Goal: Download file/media

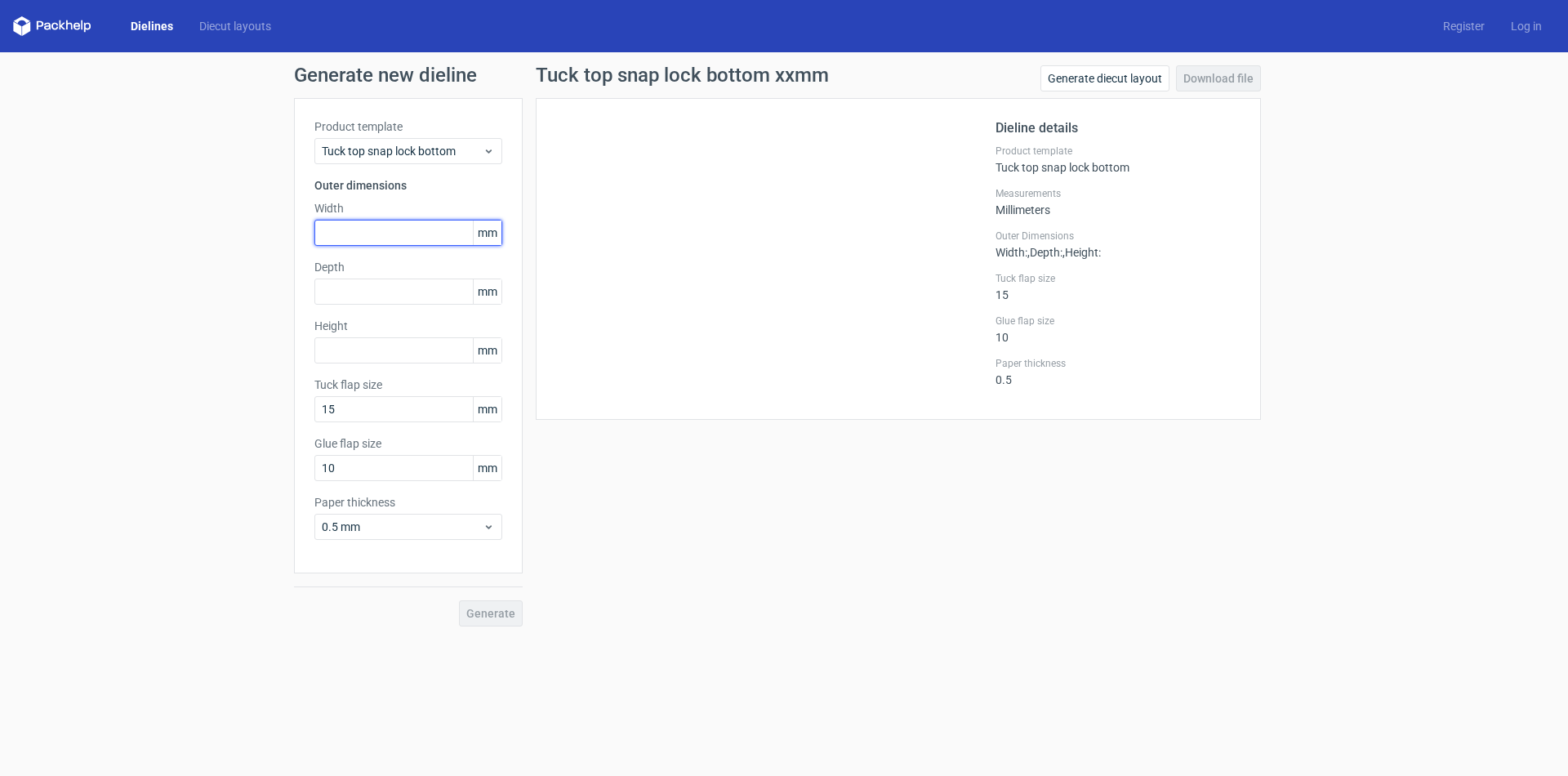
click at [360, 228] on input "text" at bounding box center [409, 232] width 188 height 26
type input "200"
click at [330, 288] on input "text" at bounding box center [409, 291] width 188 height 26
type input "40"
click at [330, 360] on input "text" at bounding box center [409, 350] width 188 height 26
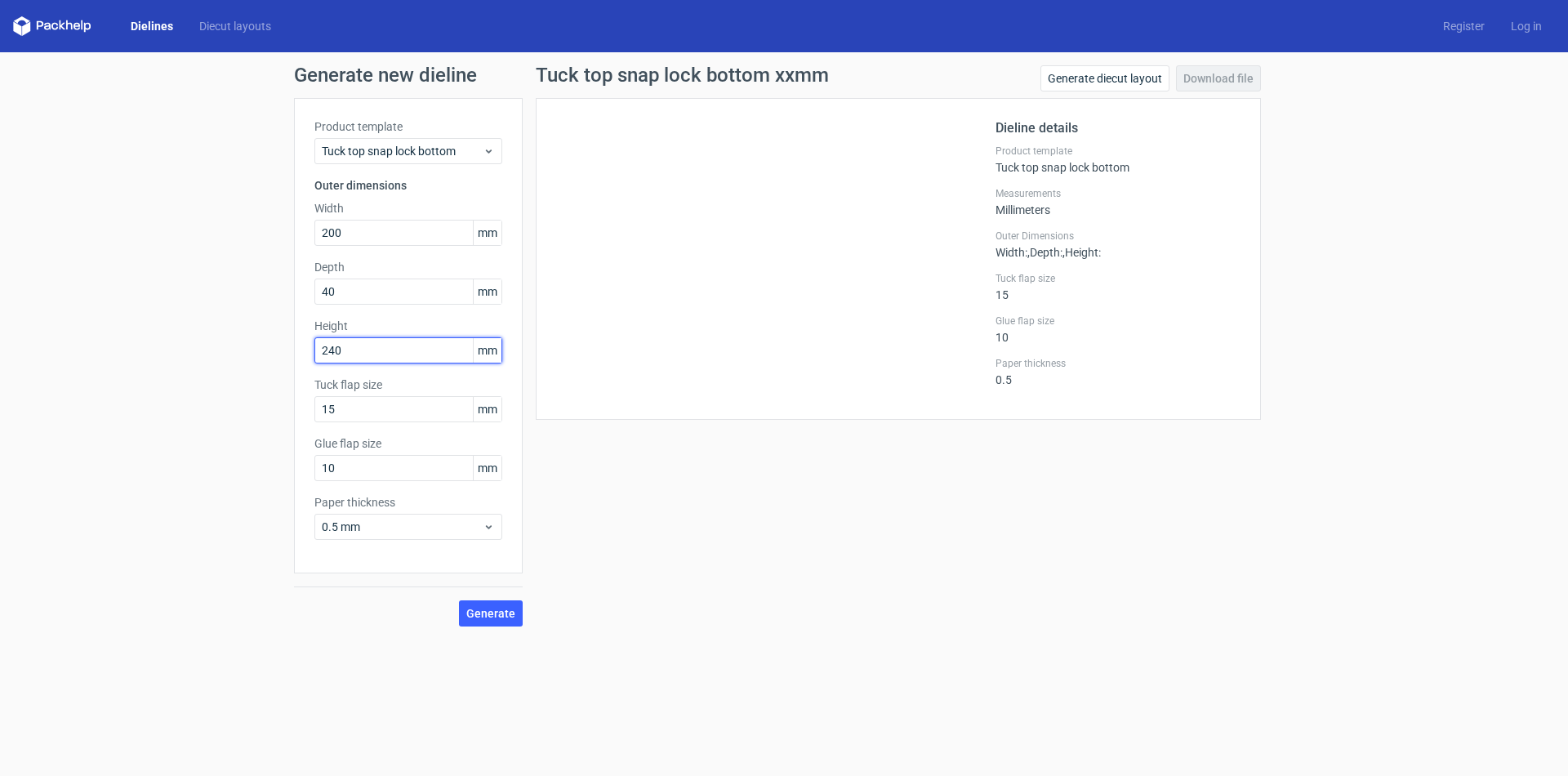
type input "240"
click at [487, 612] on span "Generate" at bounding box center [490, 613] width 49 height 11
click at [1204, 74] on link "Download file" at bounding box center [1218, 78] width 85 height 26
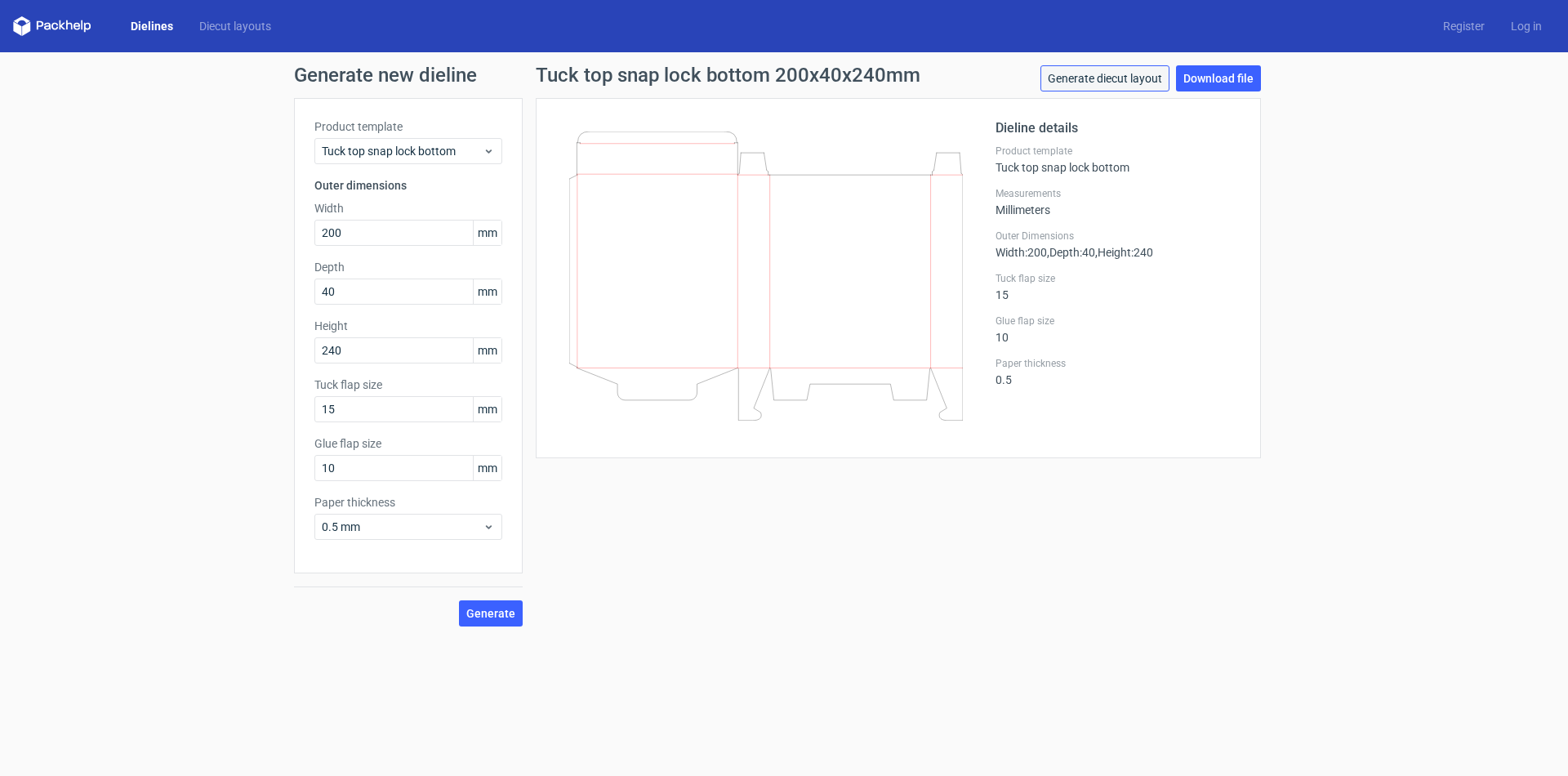
click at [1115, 80] on link "Generate diecut layout" at bounding box center [1105, 78] width 129 height 26
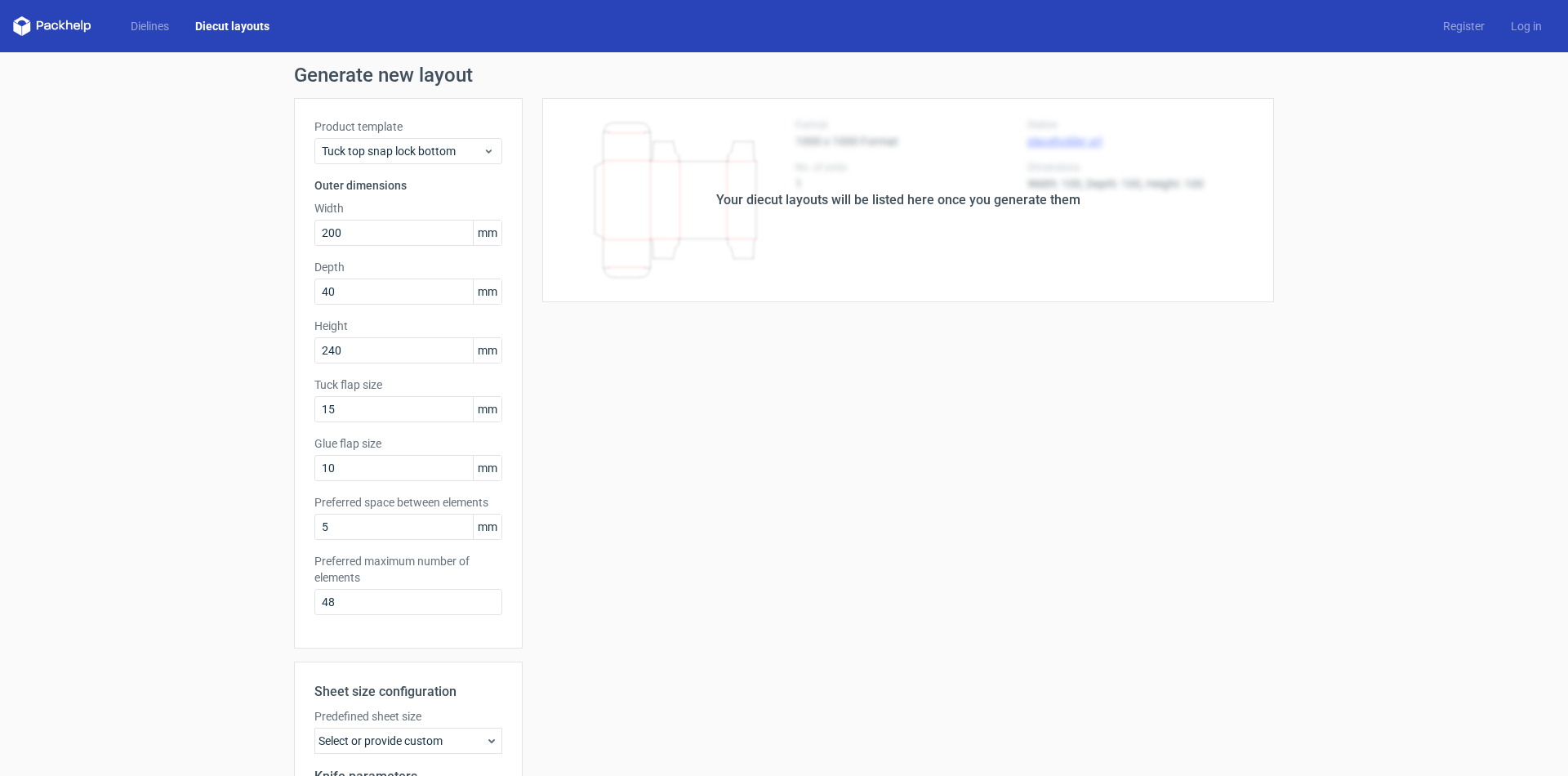
click at [50, 21] on icon at bounding box center [51, 26] width 78 height 19
click at [38, 25] on icon at bounding box center [39, 26] width 6 height 9
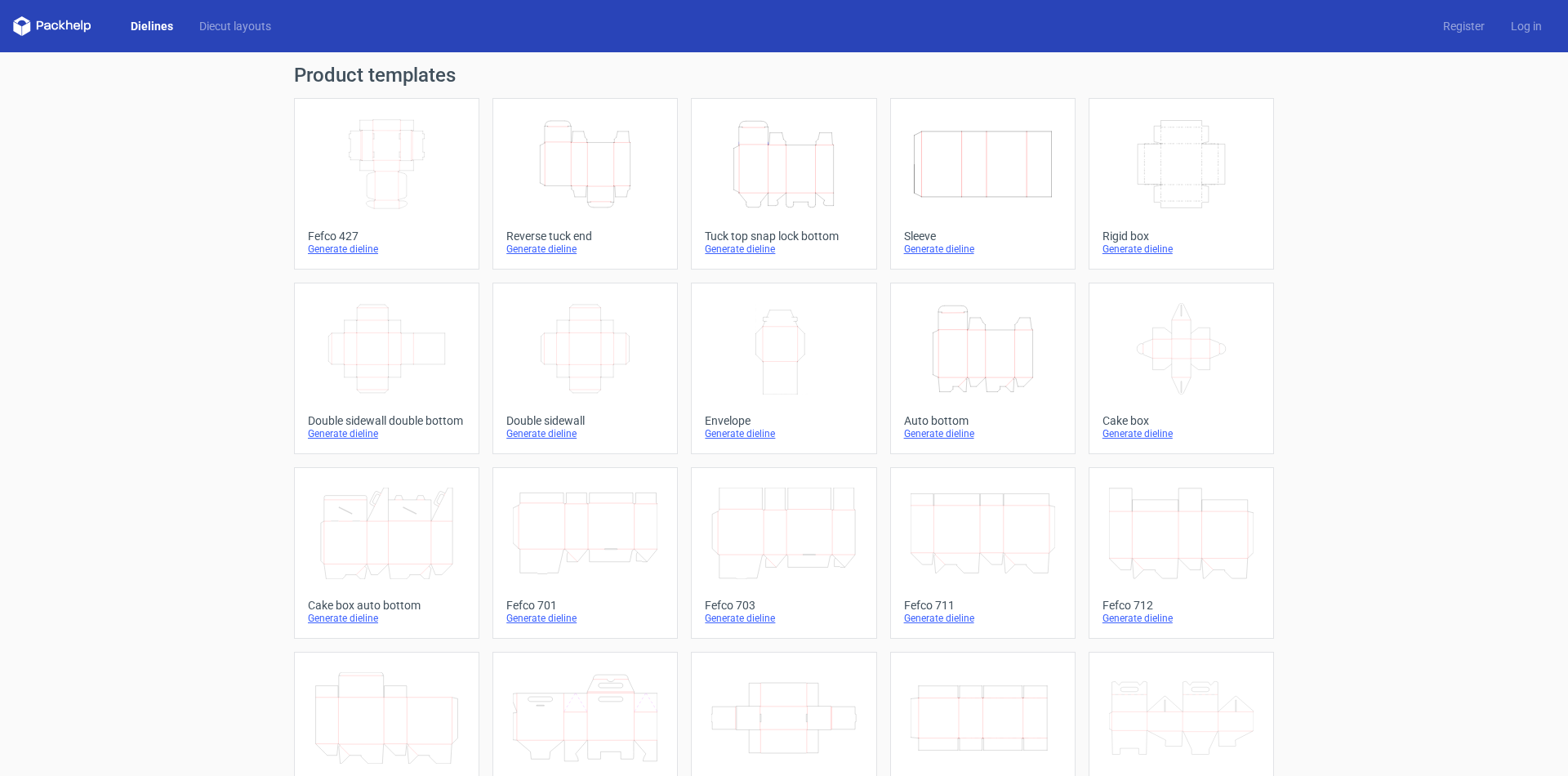
click at [775, 164] on icon "Height Depth Width" at bounding box center [783, 164] width 144 height 92
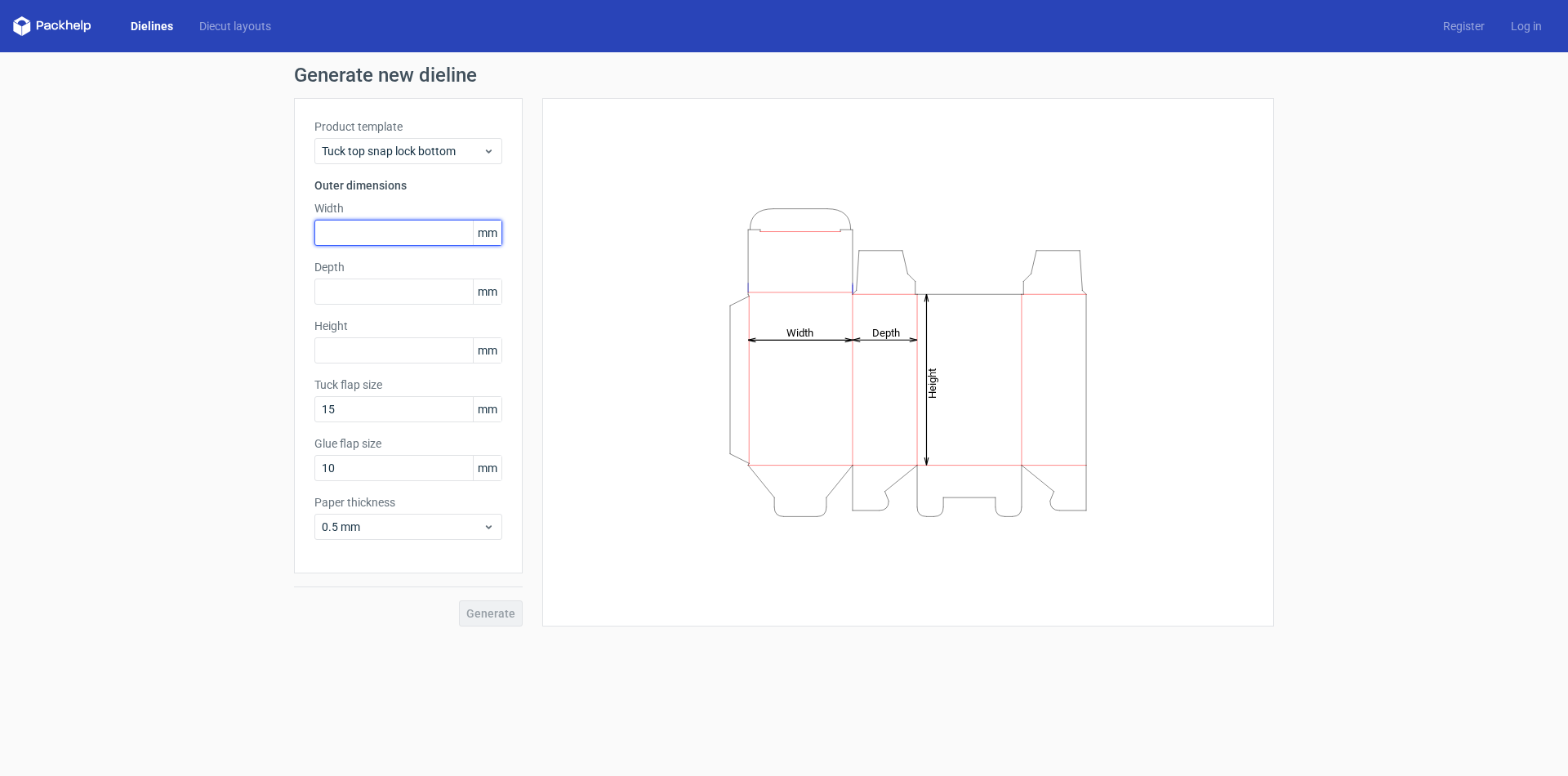
click at [379, 233] on input "text" at bounding box center [409, 232] width 188 height 26
type input "200"
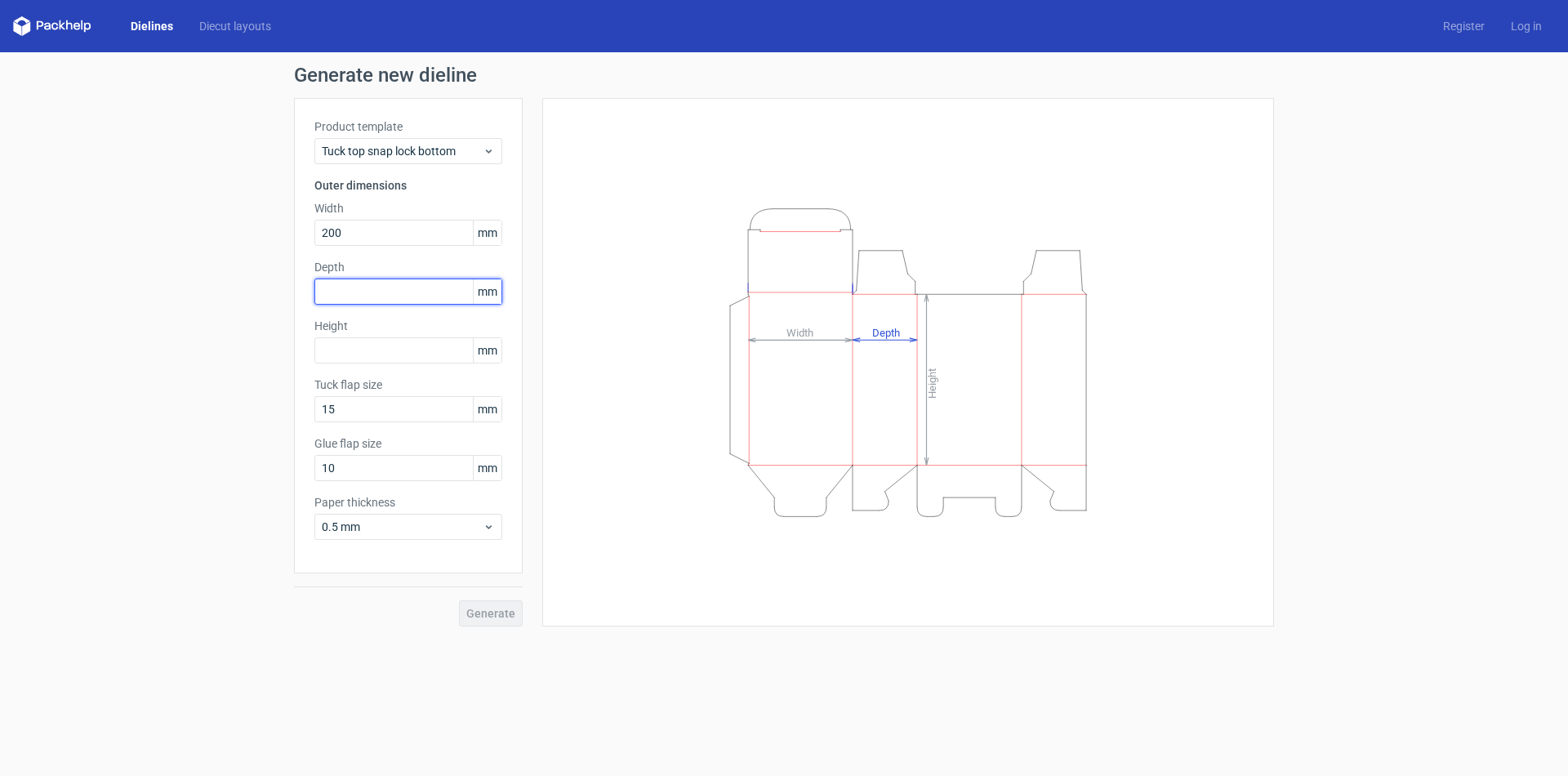
click at [347, 283] on input "text" at bounding box center [409, 291] width 188 height 26
type input "40"
click at [326, 337] on input "text" at bounding box center [409, 350] width 188 height 26
type input "240"
click at [492, 604] on button "Generate" at bounding box center [490, 613] width 63 height 26
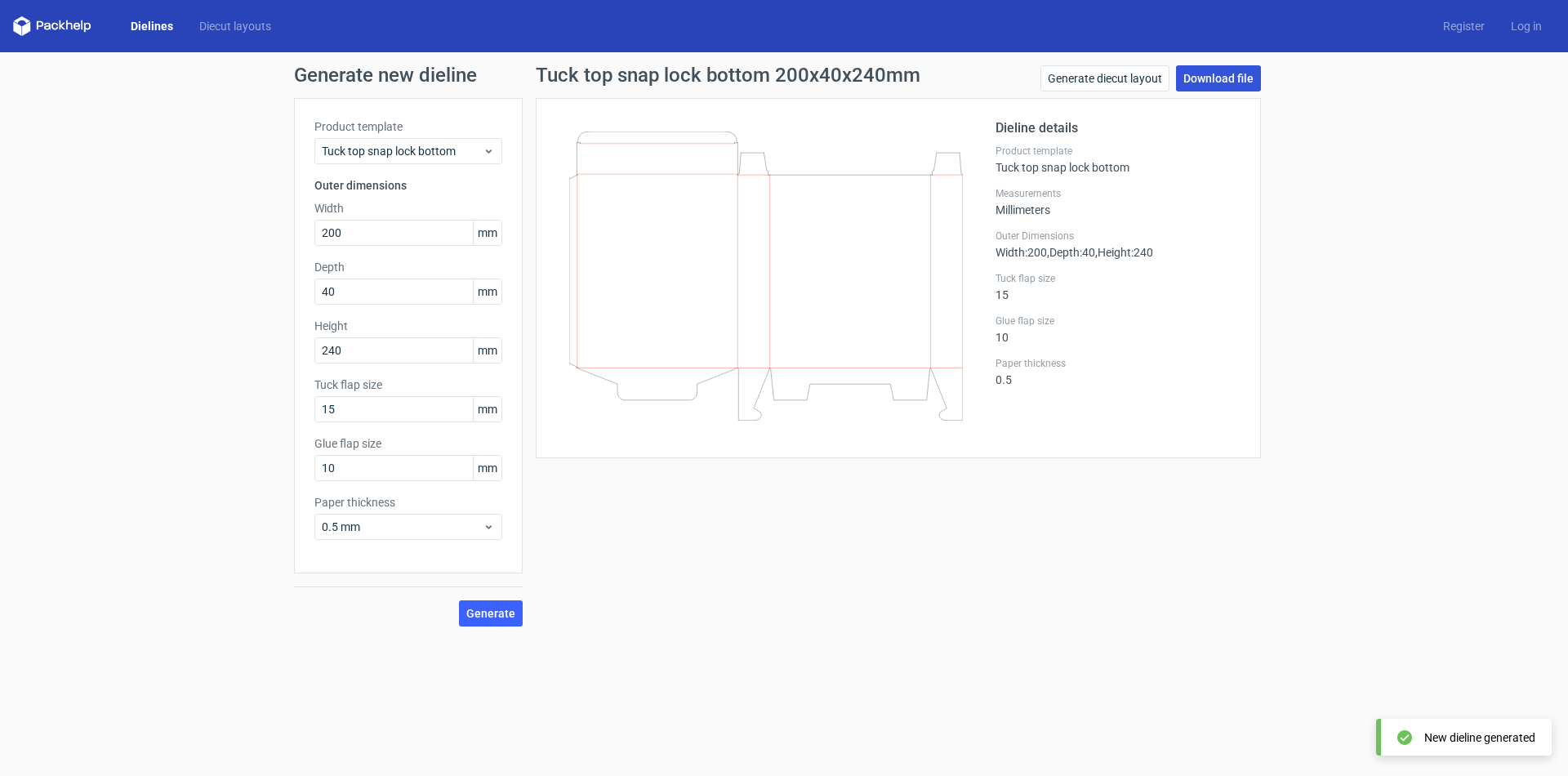
click at [1224, 77] on link "Download file" at bounding box center [1218, 78] width 85 height 26
